Goal: Contribute content

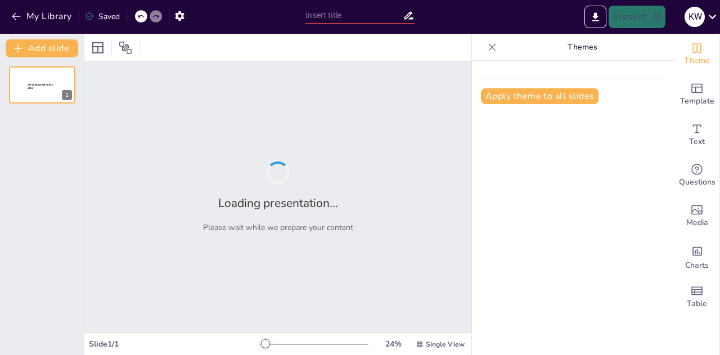
type input "From Ice Cream to Soup: The Great Melting Mystery!"
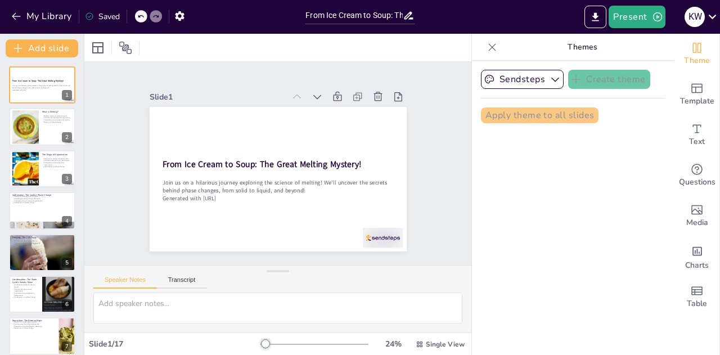
checkbox input "true"
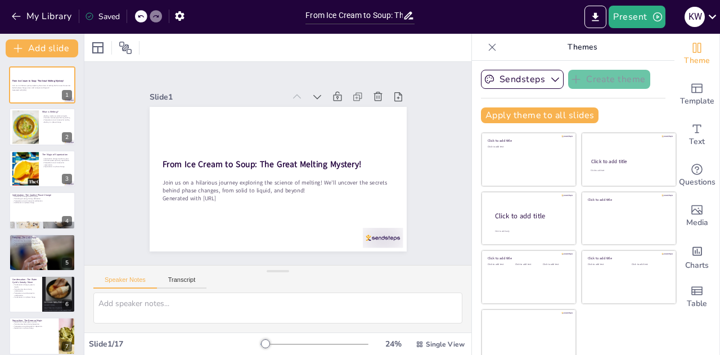
checkbox input "true"
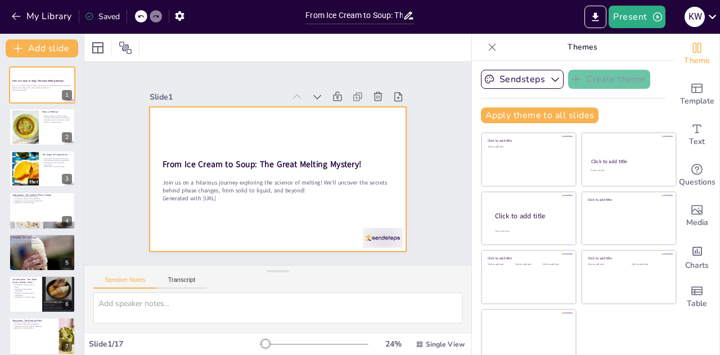
checkbox input "true"
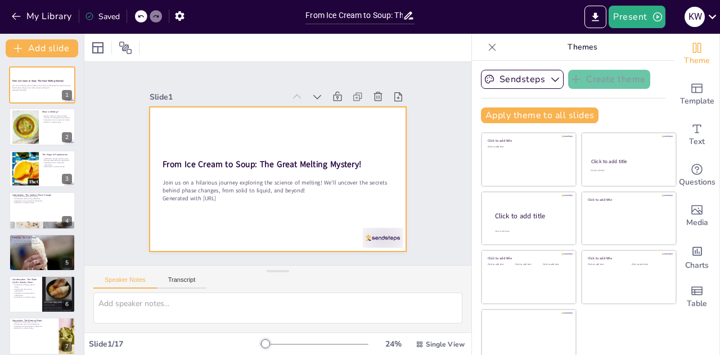
checkbox input "true"
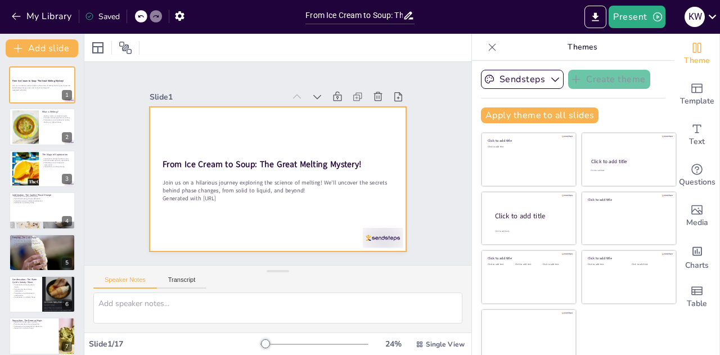
checkbox input "true"
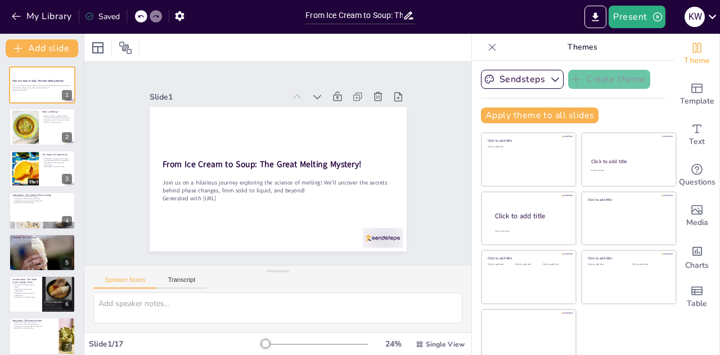
checkbox input "true"
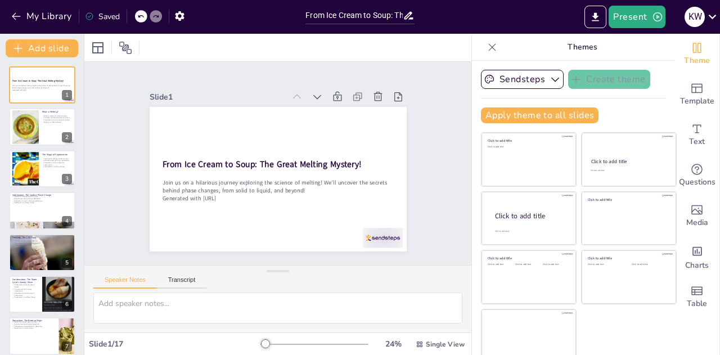
checkbox input "true"
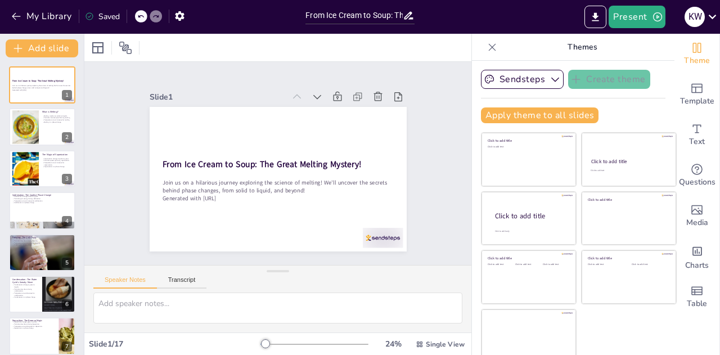
checkbox input "true"
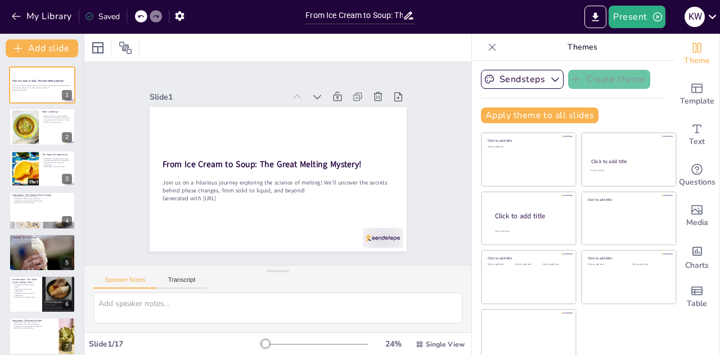
checkbox input "true"
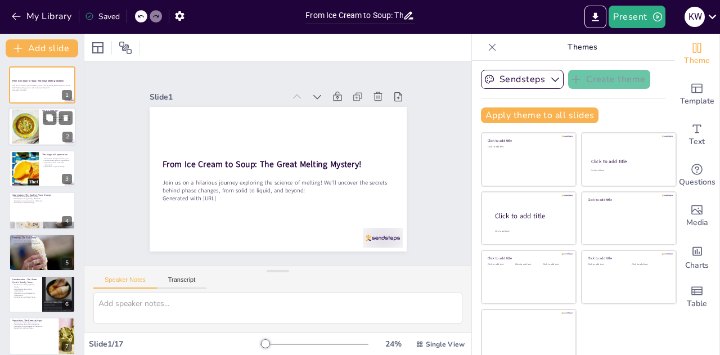
checkbox input "true"
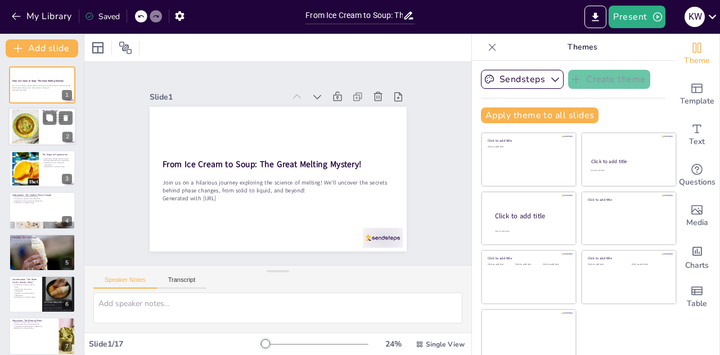
checkbox input "true"
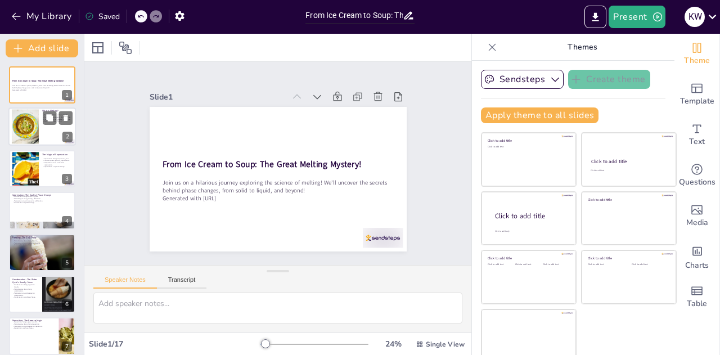
click at [49, 134] on div at bounding box center [41, 127] width 67 height 38
checkbox input "true"
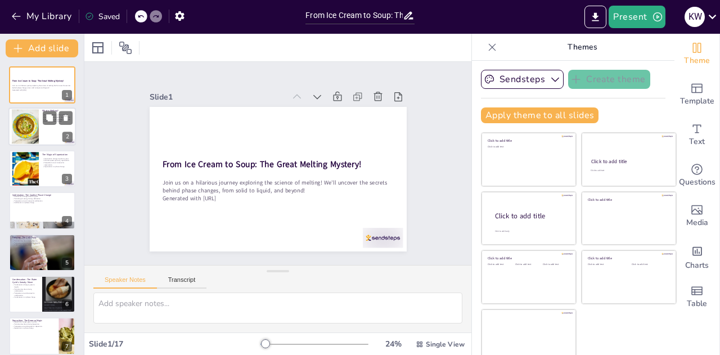
checkbox input "true"
type textarea "Loremip do s ametconsect adipisc elits doeius temp incid utlaboree dol magnaa e…"
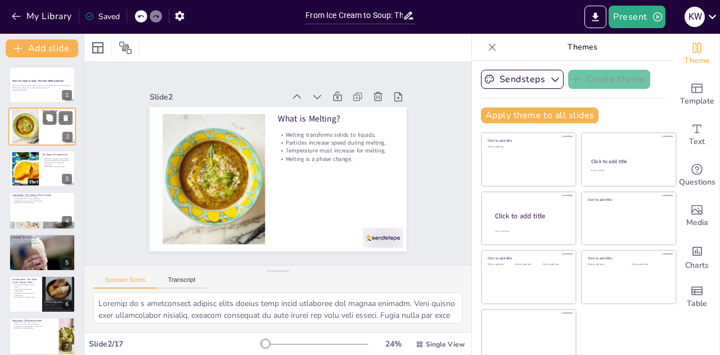
checkbox input "true"
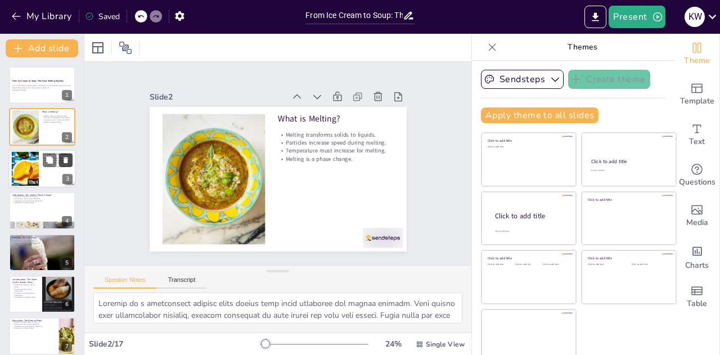
checkbox input "true"
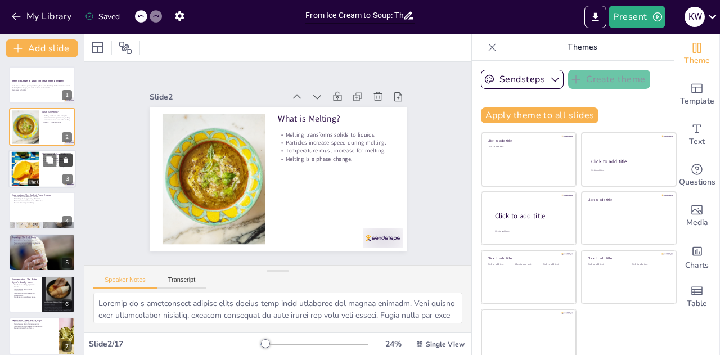
checkbox input "true"
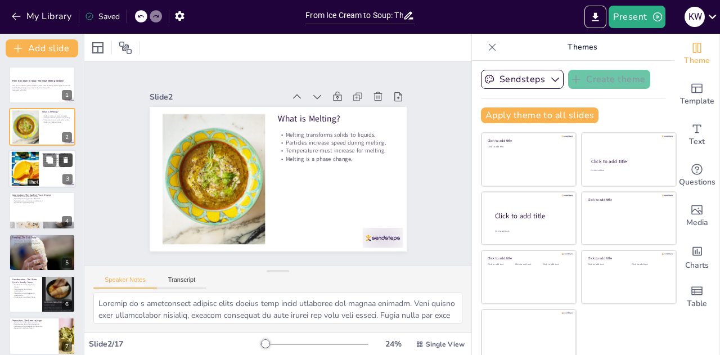
click at [60, 156] on button at bounding box center [65, 159] width 13 height 13
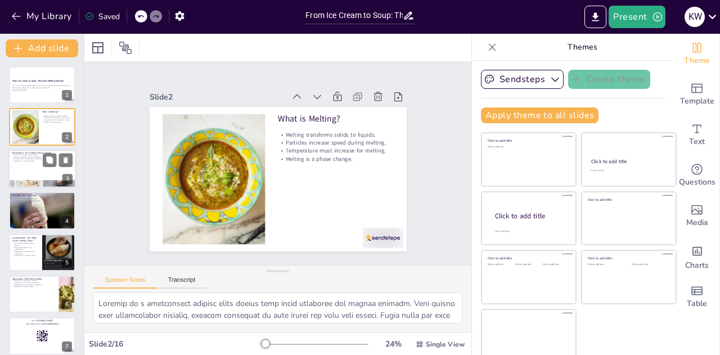
checkbox input "true"
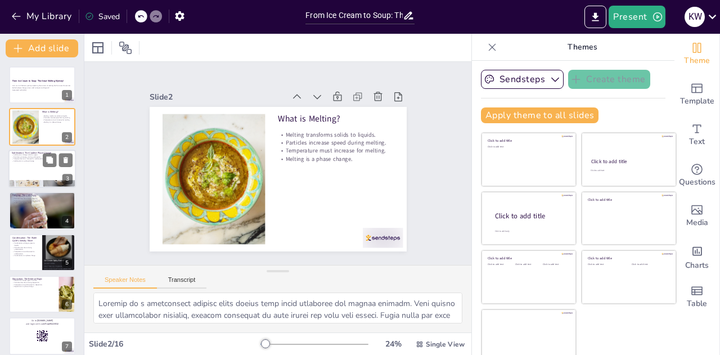
checkbox input "true"
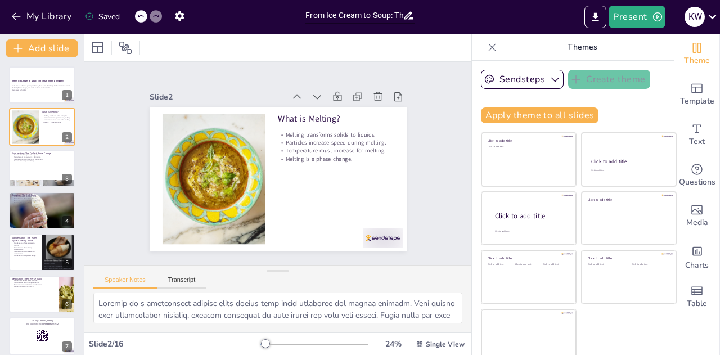
checkbox input "true"
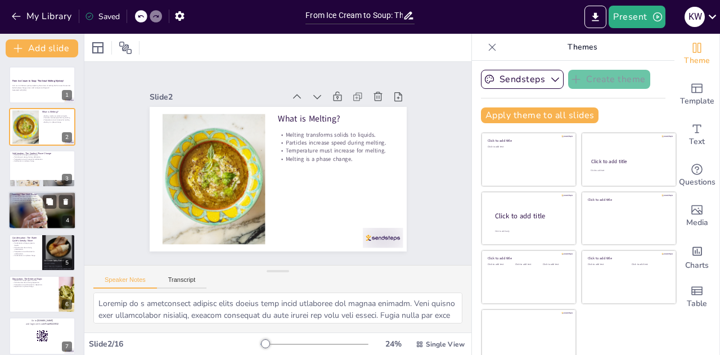
checkbox input "true"
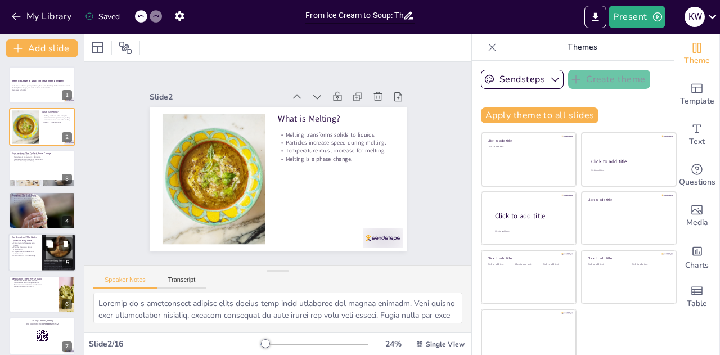
checkbox input "true"
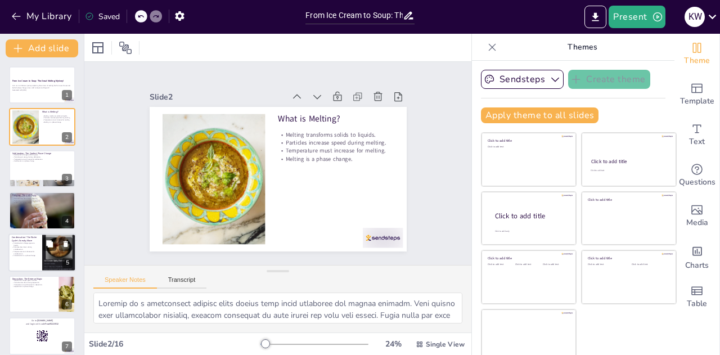
checkbox input "true"
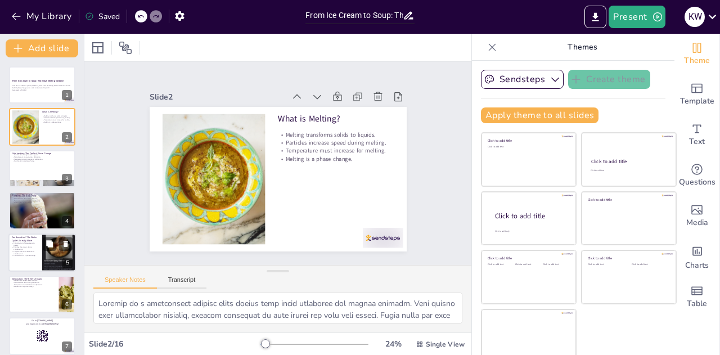
checkbox input "true"
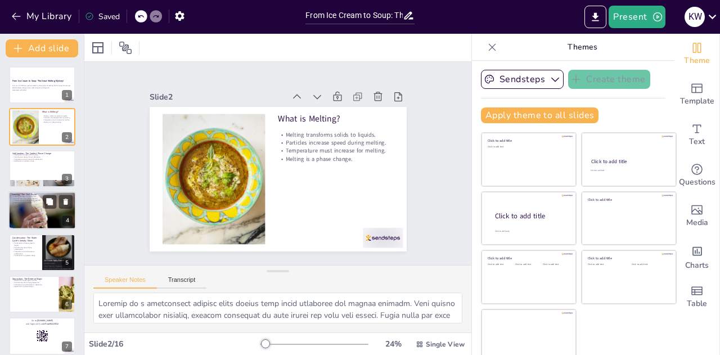
checkbox input "true"
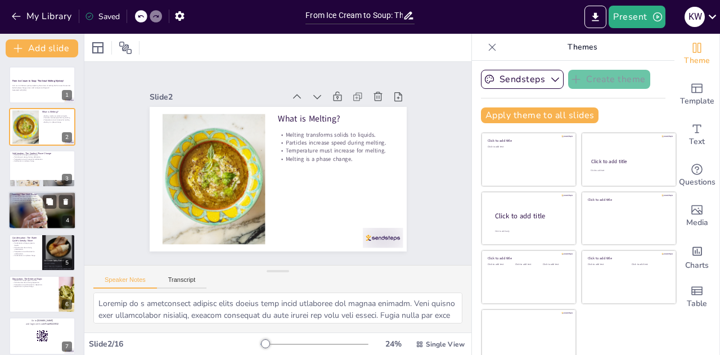
checkbox input "true"
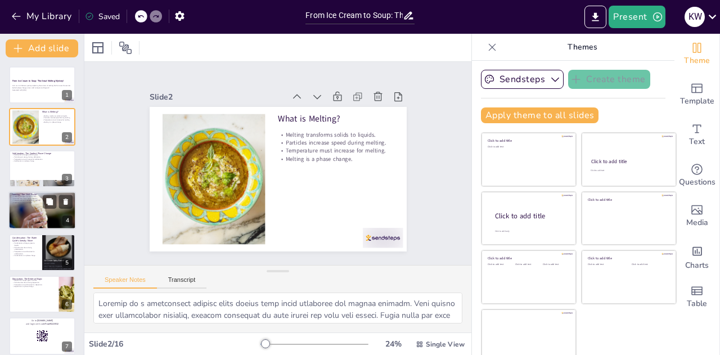
checkbox input "true"
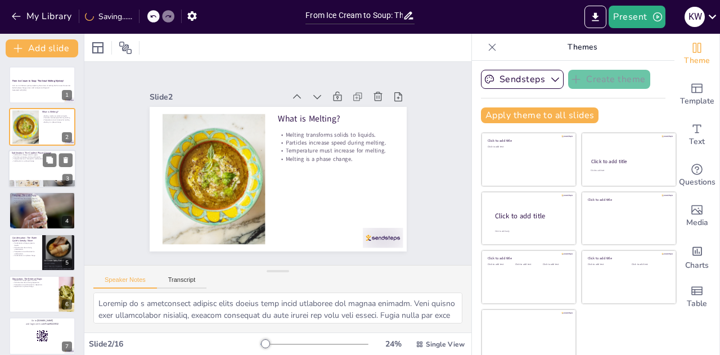
checkbox input "true"
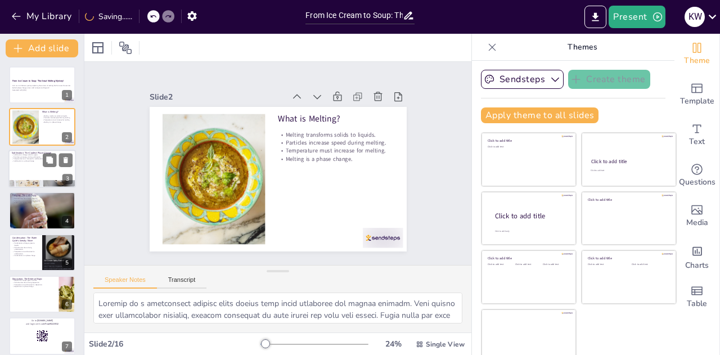
checkbox input "true"
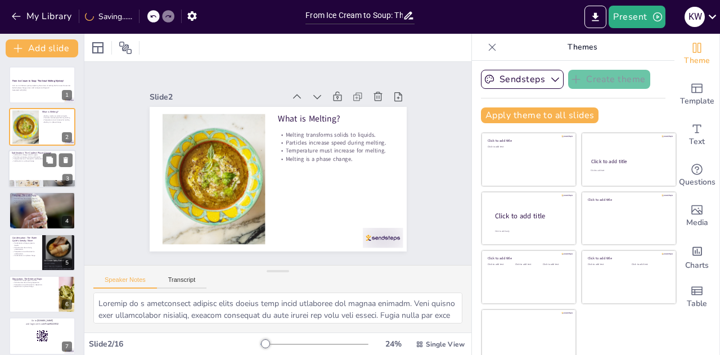
checkbox input "true"
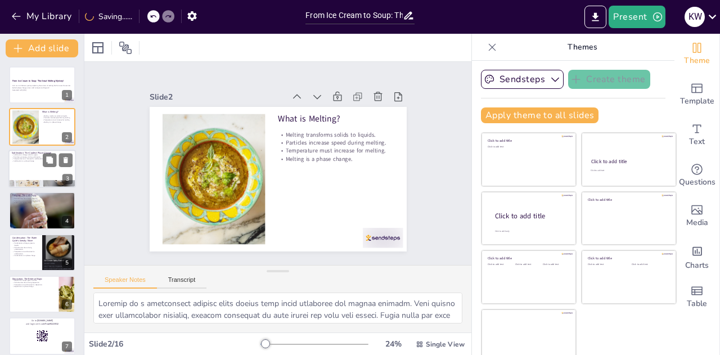
checkbox input "true"
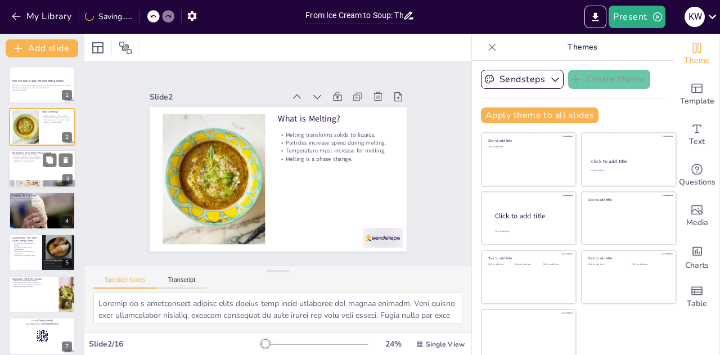
click at [28, 168] on div at bounding box center [41, 169] width 67 height 38
type textarea "Sublimation is a fascinating phase change where solids skip the liquid stage an…"
checkbox input "true"
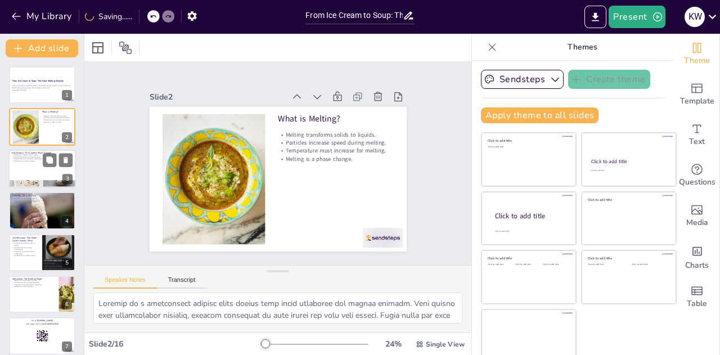
checkbox input "true"
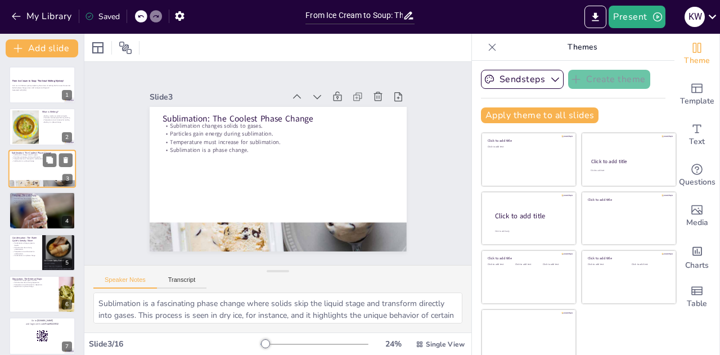
checkbox input "true"
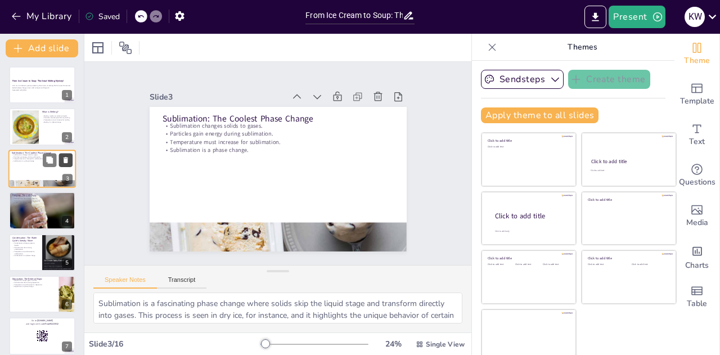
checkbox input "true"
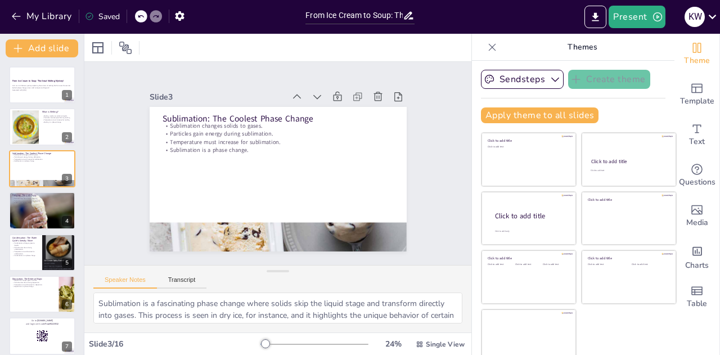
checkbox input "true"
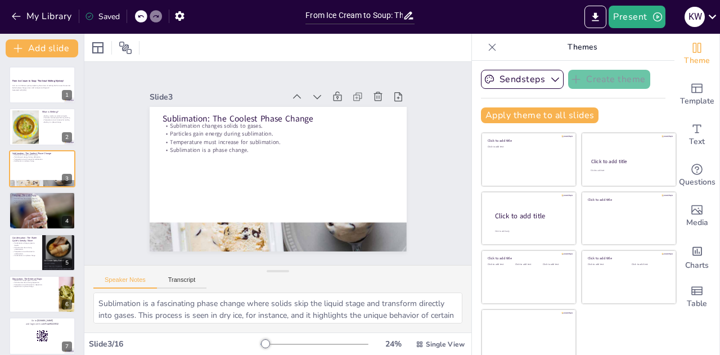
checkbox input "true"
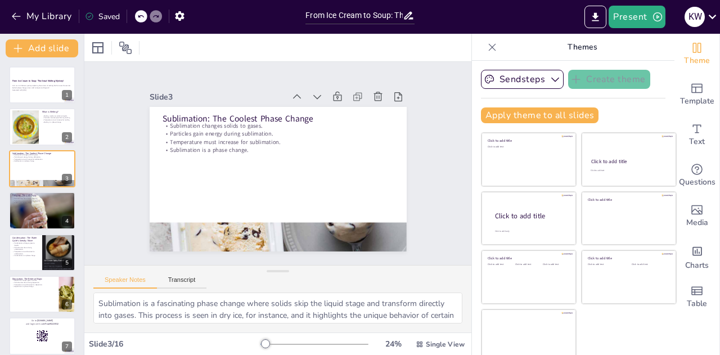
checkbox input "true"
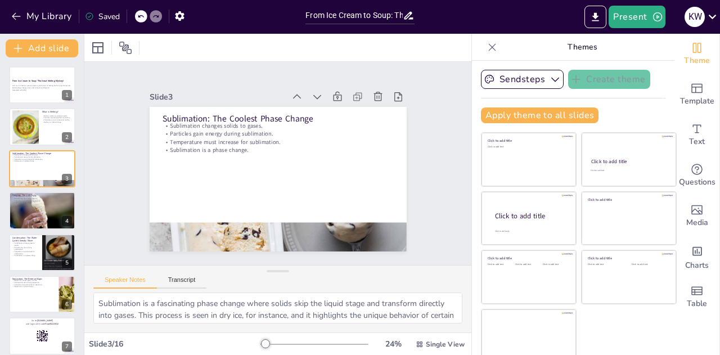
checkbox input "true"
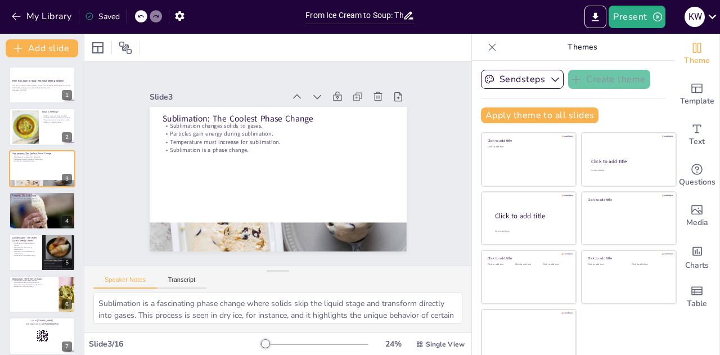
checkbox input "true"
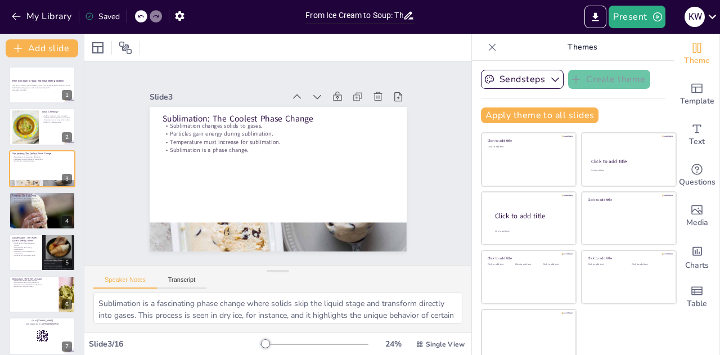
checkbox input "true"
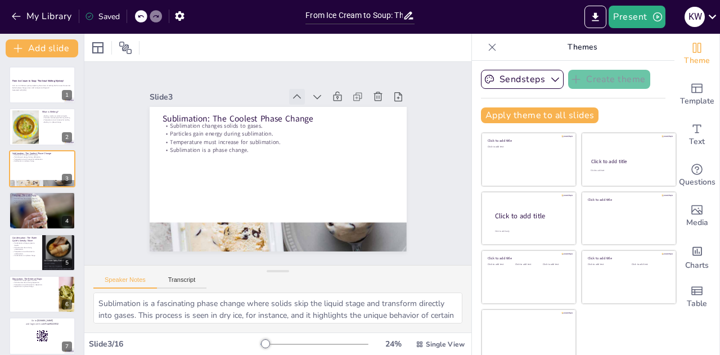
click at [291, 92] on icon at bounding box center [296, 96] width 11 height 11
checkbox input "true"
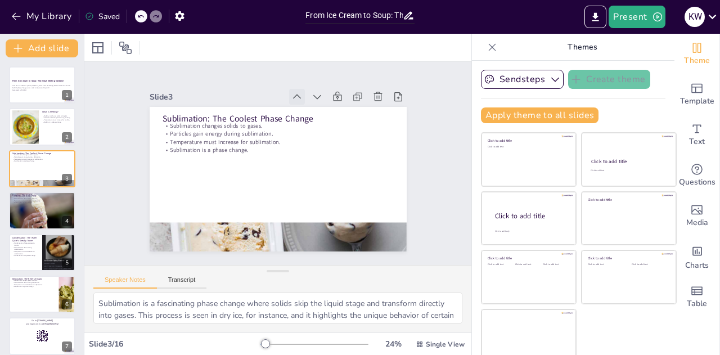
checkbox input "true"
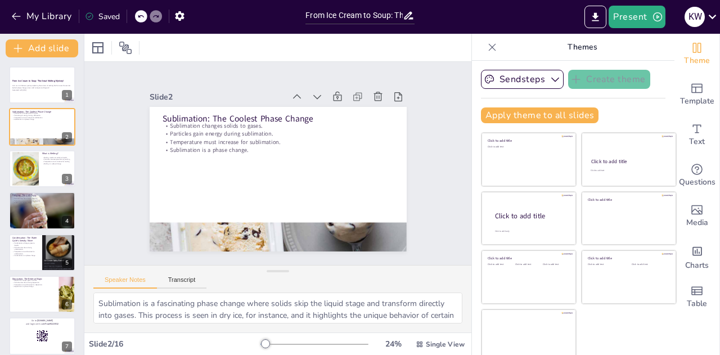
click at [141, 15] on icon at bounding box center [140, 16] width 7 height 7
checkbox input "true"
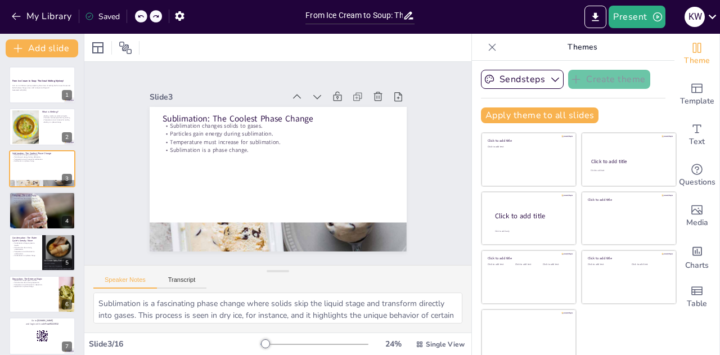
click at [139, 16] on div "My Library Saved" at bounding box center [95, 16] width 190 height 20
click at [143, 17] on icon at bounding box center [140, 16] width 7 height 7
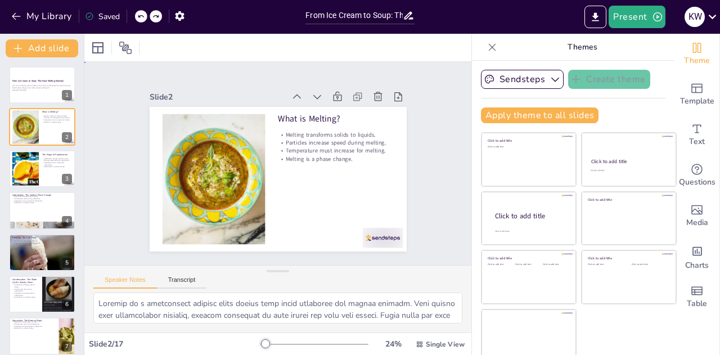
click at [422, 228] on div "Slide 1 From Ice Cream to Soup: The Great Melting Mystery! [PERSON_NAME] us on …" at bounding box center [278, 163] width 336 height 209
click at [13, 178] on div at bounding box center [25, 168] width 65 height 34
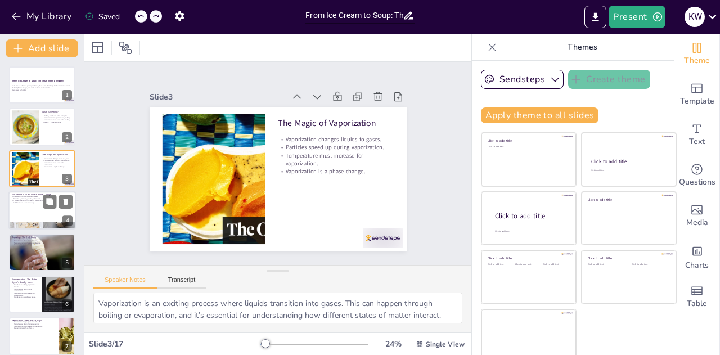
click at [19, 213] on div at bounding box center [41, 210] width 67 height 38
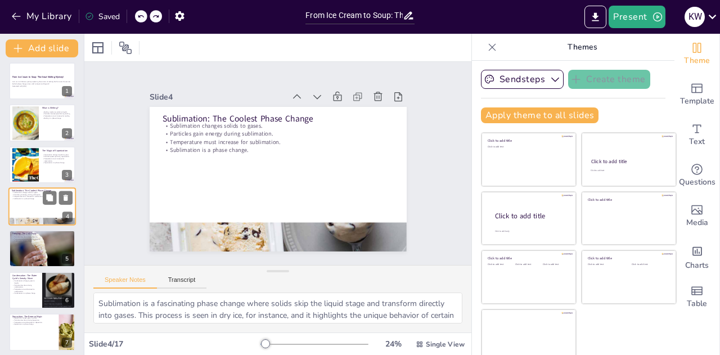
scroll to position [60, 0]
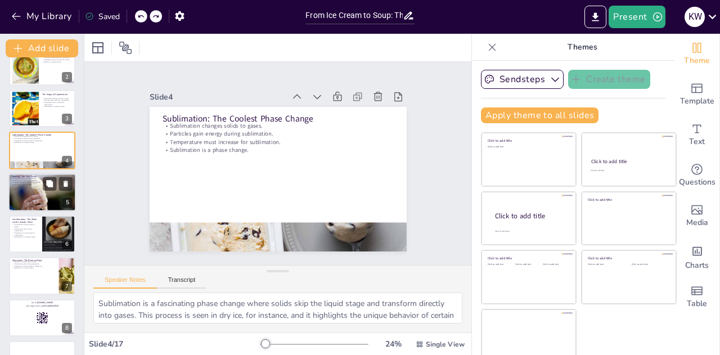
click at [20, 202] on div at bounding box center [41, 192] width 67 height 38
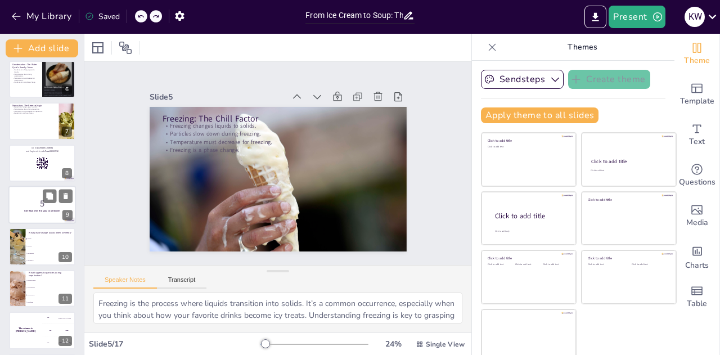
click at [17, 213] on p "Get Ready for the Quiz Countdown!" at bounding box center [42, 210] width 61 height 3
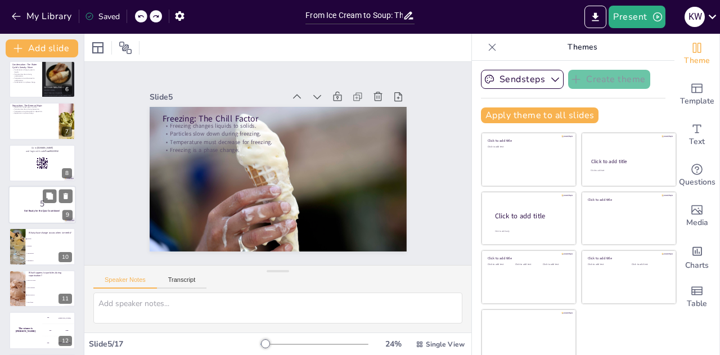
scroll to position [213, 0]
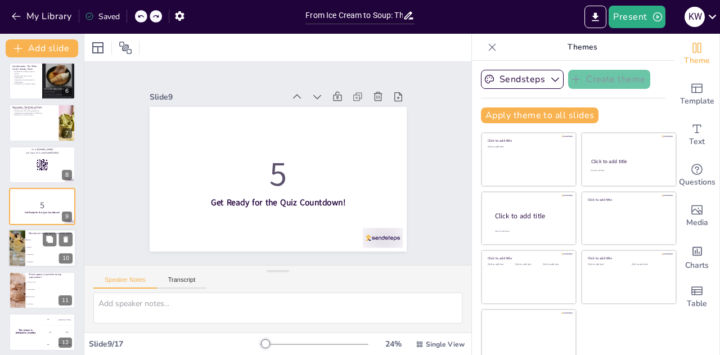
click at [26, 262] on input "checkbox" at bounding box center [26, 262] width 1 height 1
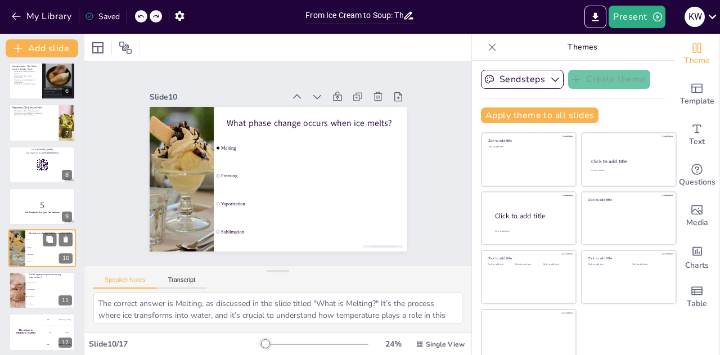
scroll to position [255, 0]
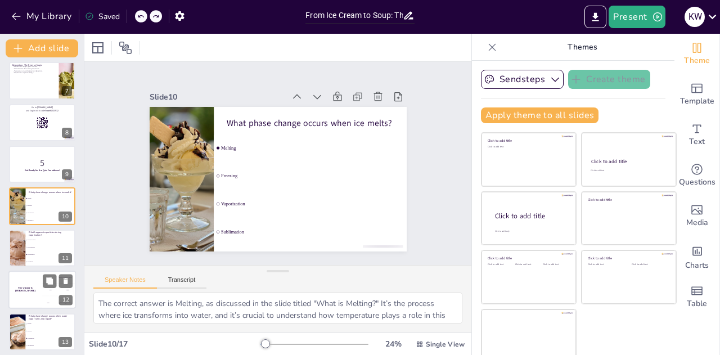
click at [22, 283] on div "The winner is [PERSON_NAME]" at bounding box center [25, 289] width 34 height 38
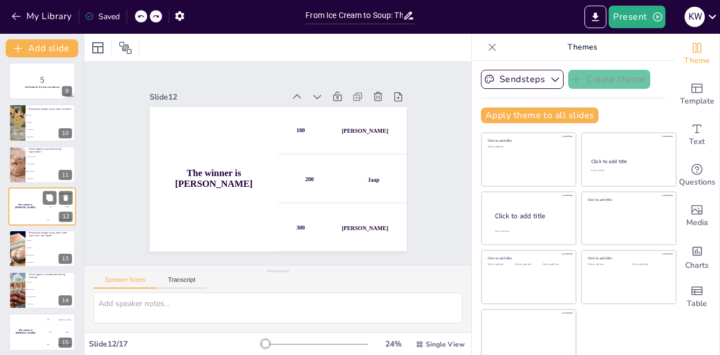
scroll to position [395, 0]
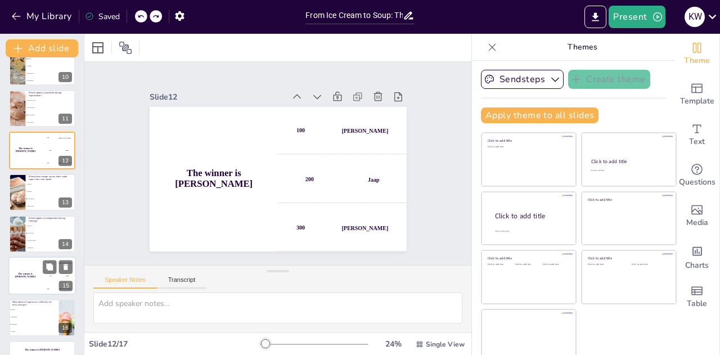
click at [20, 283] on div "The winner is [PERSON_NAME]" at bounding box center [25, 276] width 34 height 38
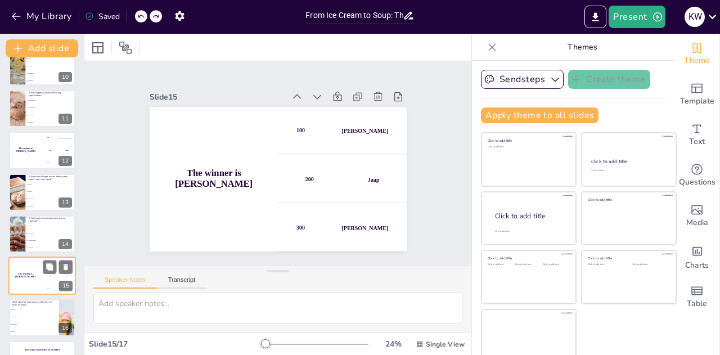
scroll to position [427, 0]
